Goal: Task Accomplishment & Management: Use online tool/utility

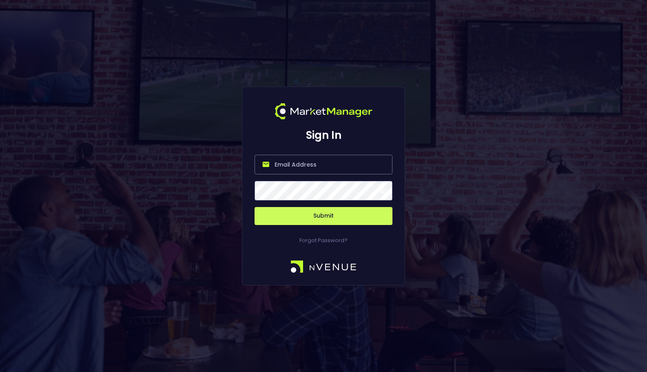
type input "[EMAIL_ADDRESS][DOMAIN_NAME]"
click at [340, 218] on button "Submit" at bounding box center [324, 216] width 138 height 18
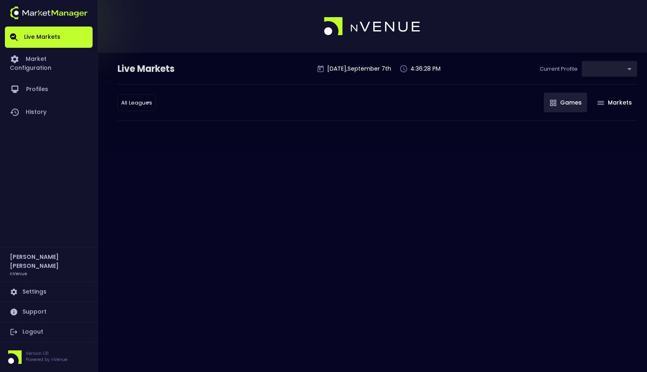
type input "0a763355-b225-40e6-8c79-2dda4ec7b2cf"
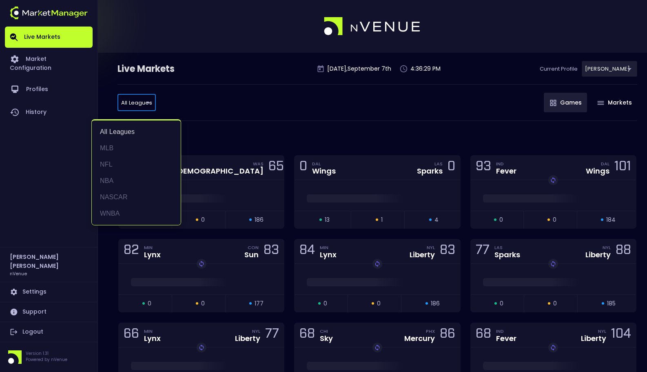
click at [124, 165] on li "NFL" at bounding box center [136, 164] width 89 height 16
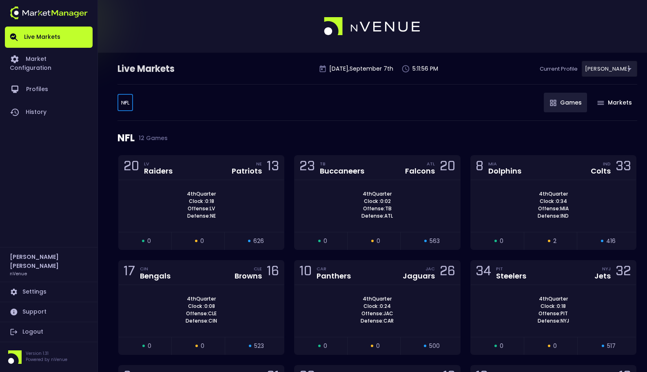
click at [134, 101] on div "NFL NFL ​ Games Markets" at bounding box center [378, 102] width 520 height 37
click at [127, 103] on body "Live Markets Market Configuration Profiles History [PERSON_NAME] nVenue Setting…" at bounding box center [323, 303] width 647 height 606
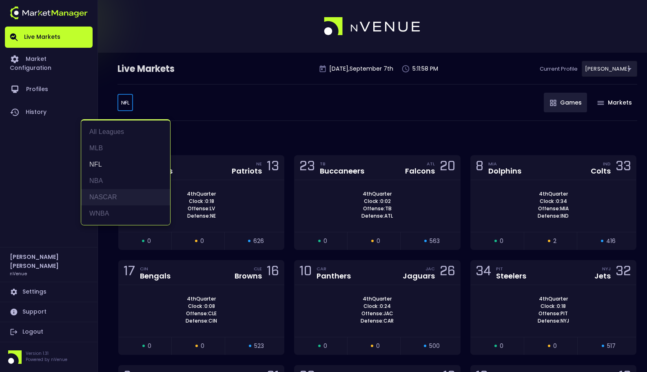
click at [138, 197] on li "NASCAR" at bounding box center [125, 197] width 89 height 16
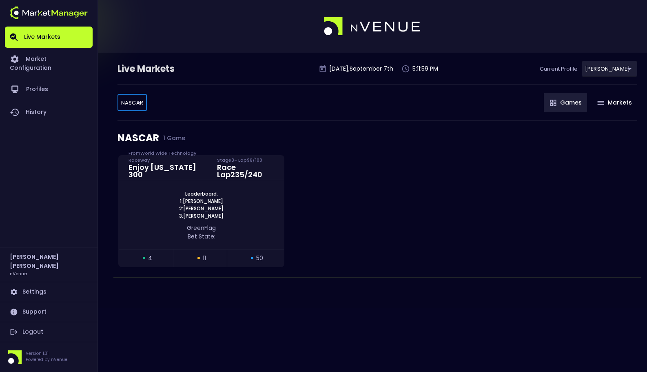
type input "NASCAR"
click at [253, 80] on div "All Leagues MLB NFL NBA NASCAR WNBA" at bounding box center [323, 186] width 647 height 372
click at [255, 197] on div "Leaderboard: 1: [PERSON_NAME] 2: [PERSON_NAME] 3: [PERSON_NAME]" at bounding box center [201, 204] width 165 height 29
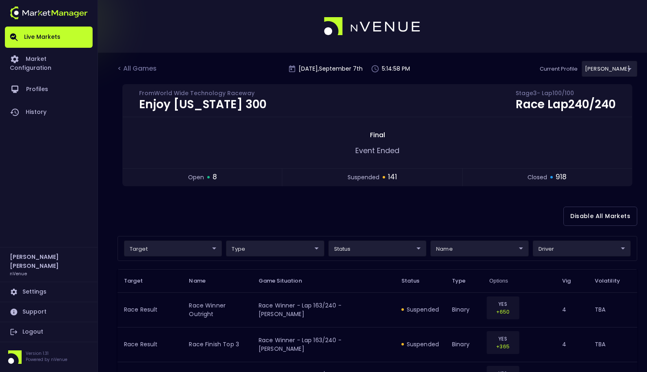
click at [275, 207] on div "Disable All Markets" at bounding box center [378, 216] width 520 height 40
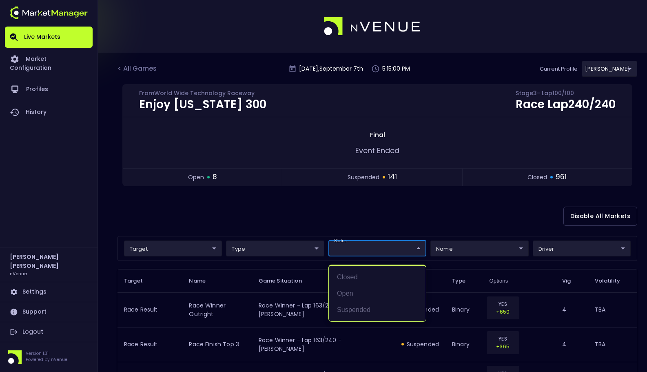
click at [380, 286] on li "open" at bounding box center [377, 293] width 97 height 16
type input "open"
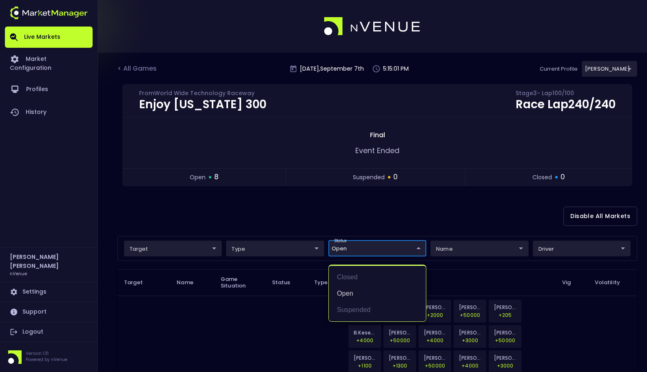
click at [385, 212] on div at bounding box center [323, 186] width 647 height 372
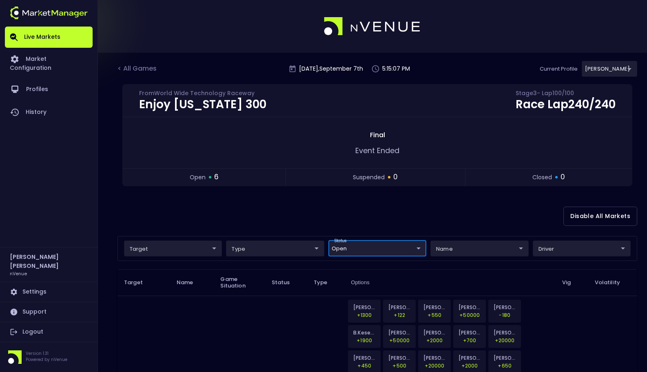
click at [346, 199] on div "Disable All Markets" at bounding box center [378, 216] width 520 height 40
drag, startPoint x: 320, startPoint y: 225, endPoint x: 321, endPoint y: 247, distance: 22.1
click at [320, 226] on div "Disable All Markets" at bounding box center [378, 216] width 520 height 40
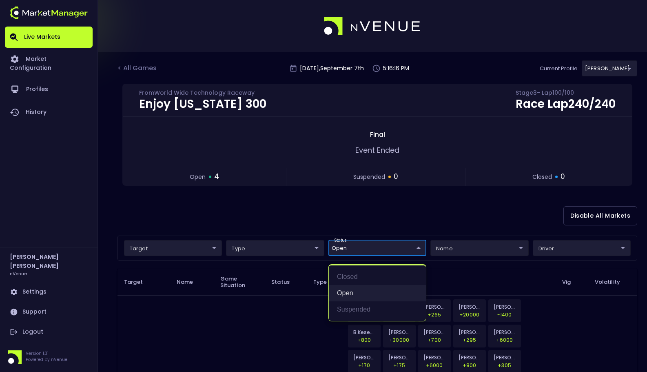
click at [372, 287] on li "open" at bounding box center [377, 293] width 97 height 16
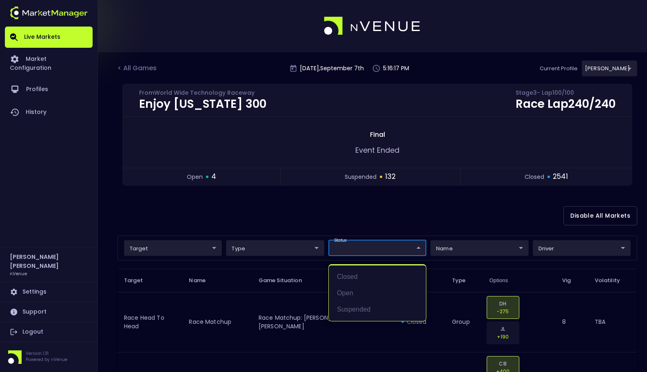
click at [391, 224] on div at bounding box center [323, 186] width 647 height 372
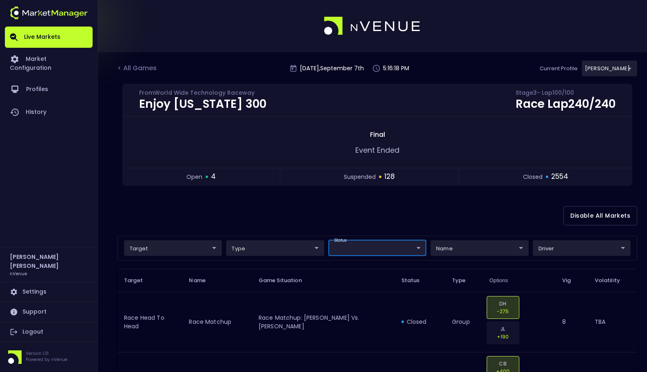
click at [391, 224] on div "Disable All Markets" at bounding box center [378, 216] width 520 height 40
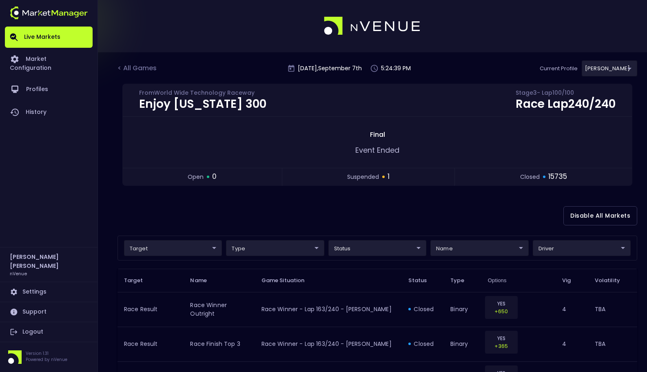
click at [422, 206] on div "Disable All Markets" at bounding box center [378, 216] width 520 height 40
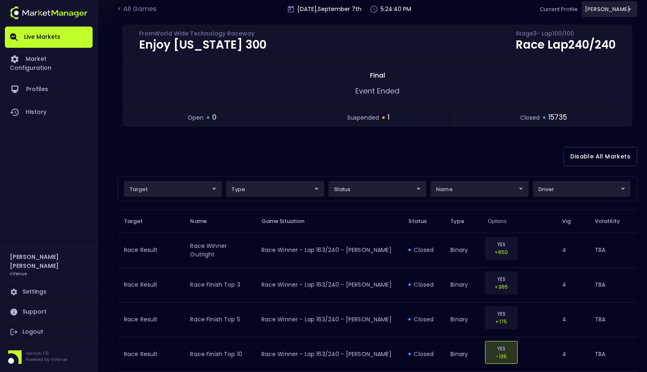
scroll to position [66, 0]
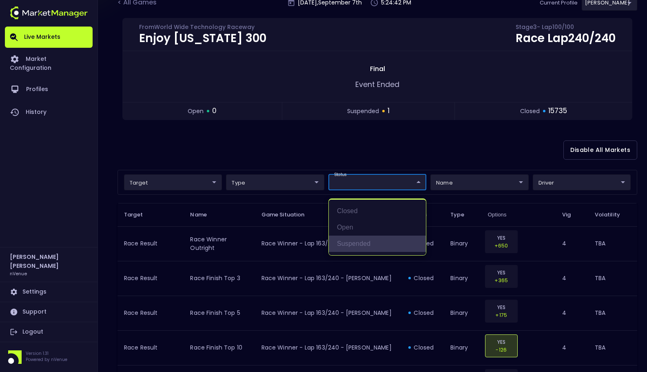
click at [363, 239] on li "suspended" at bounding box center [377, 243] width 97 height 16
type input "suspended"
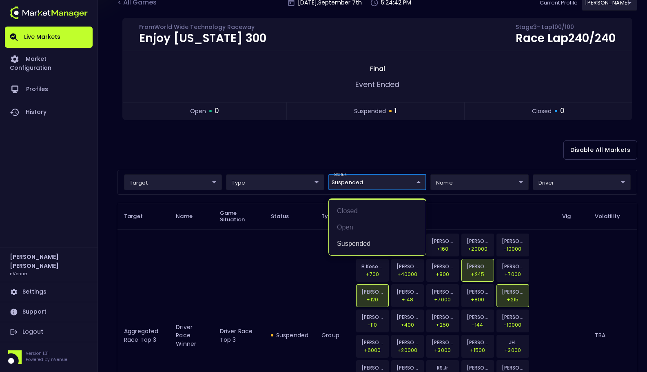
click at [397, 150] on div at bounding box center [323, 186] width 647 height 372
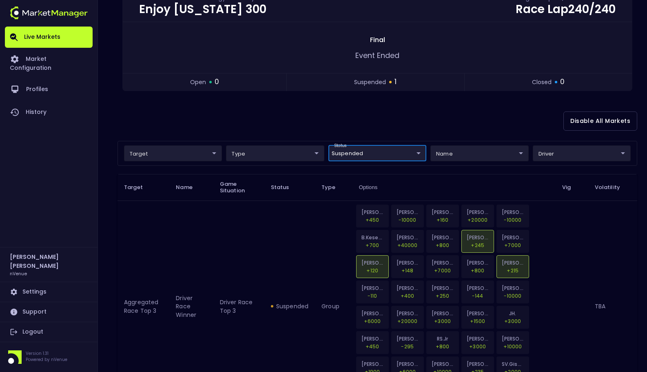
scroll to position [51, 0]
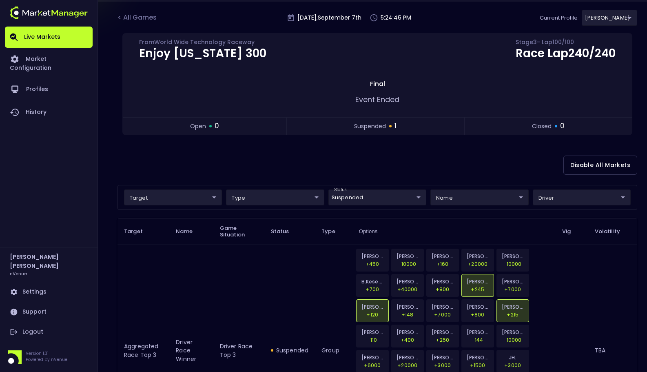
click at [342, 158] on div "Disable All Markets" at bounding box center [378, 165] width 520 height 40
